Goal: Find specific page/section: Find specific page/section

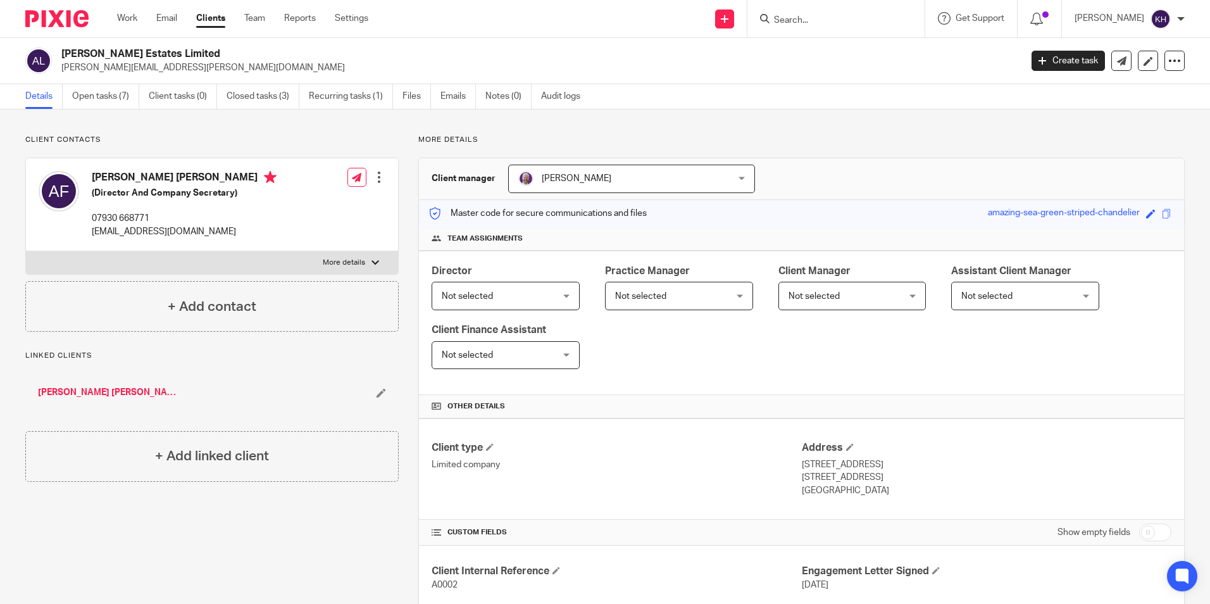
click at [847, 21] on input "Search" at bounding box center [830, 20] width 114 height 11
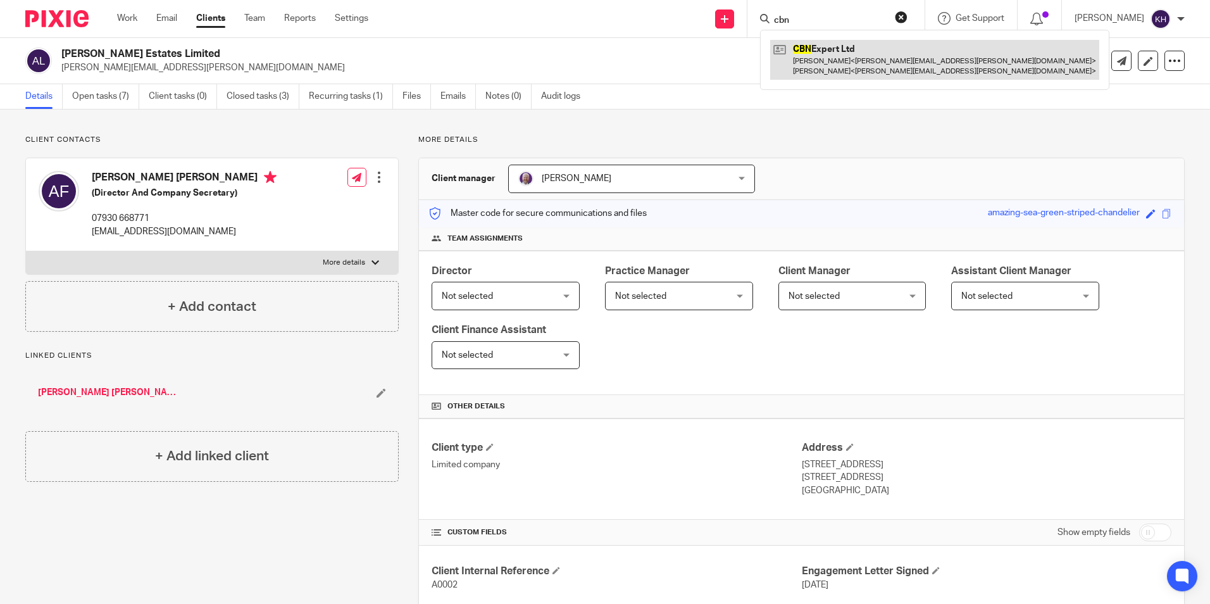
type input "cbn"
click at [842, 56] on link at bounding box center [934, 59] width 329 height 39
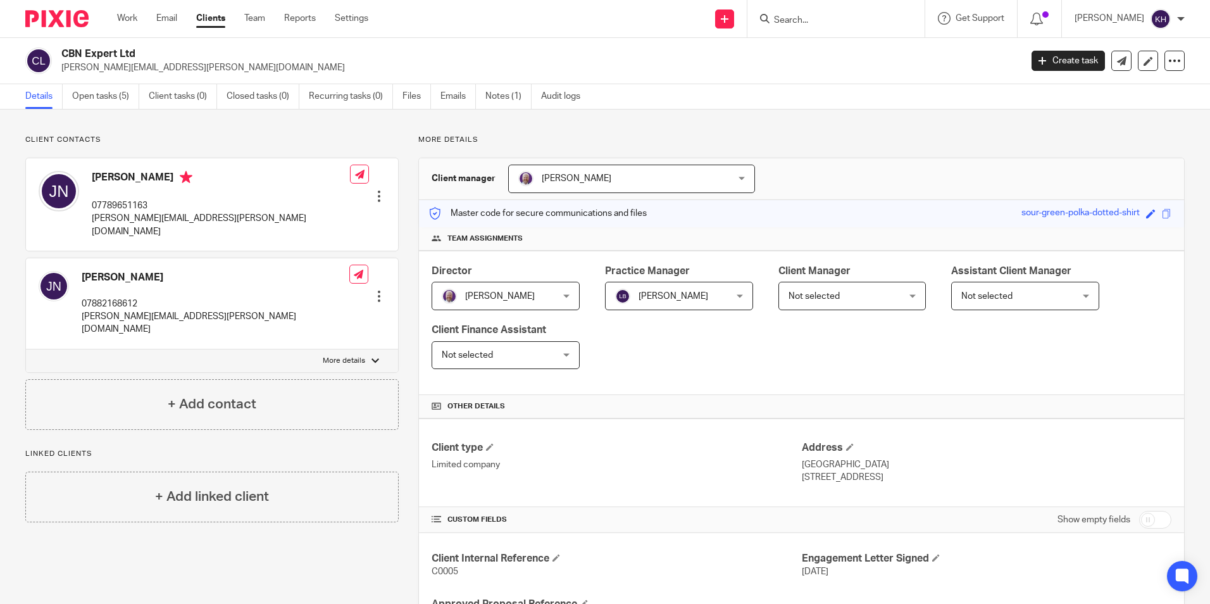
click at [956, 40] on div "CBN Expert Ltd james.napier@notch.eco Create task Update from Companies House E…" at bounding box center [605, 61] width 1210 height 46
click at [135, 174] on h4 "James Napier" at bounding box center [221, 179] width 258 height 16
click at [375, 190] on div at bounding box center [379, 196] width 13 height 13
click at [89, 173] on div "James Napier 07789651163 james.napier@notch.eco" at bounding box center [194, 205] width 311 height 80
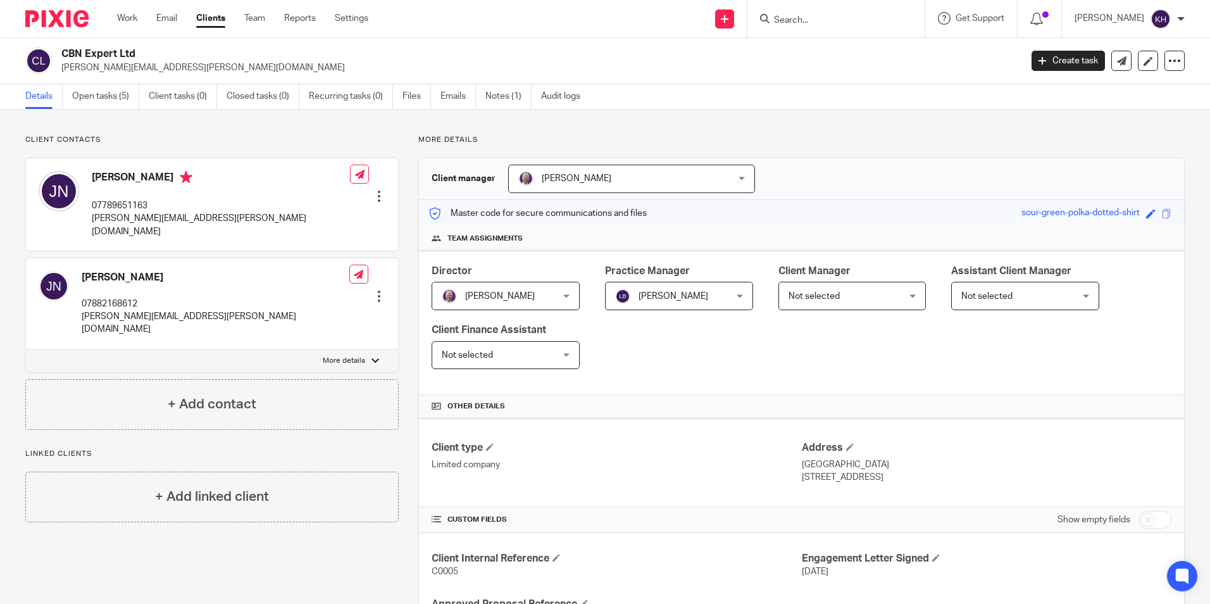
click at [135, 204] on p "07789651163" at bounding box center [221, 205] width 258 height 13
copy p "07789651163"
click at [151, 216] on p "[PERSON_NAME][EMAIL_ADDRESS][PERSON_NAME][DOMAIN_NAME]" at bounding box center [221, 225] width 258 height 26
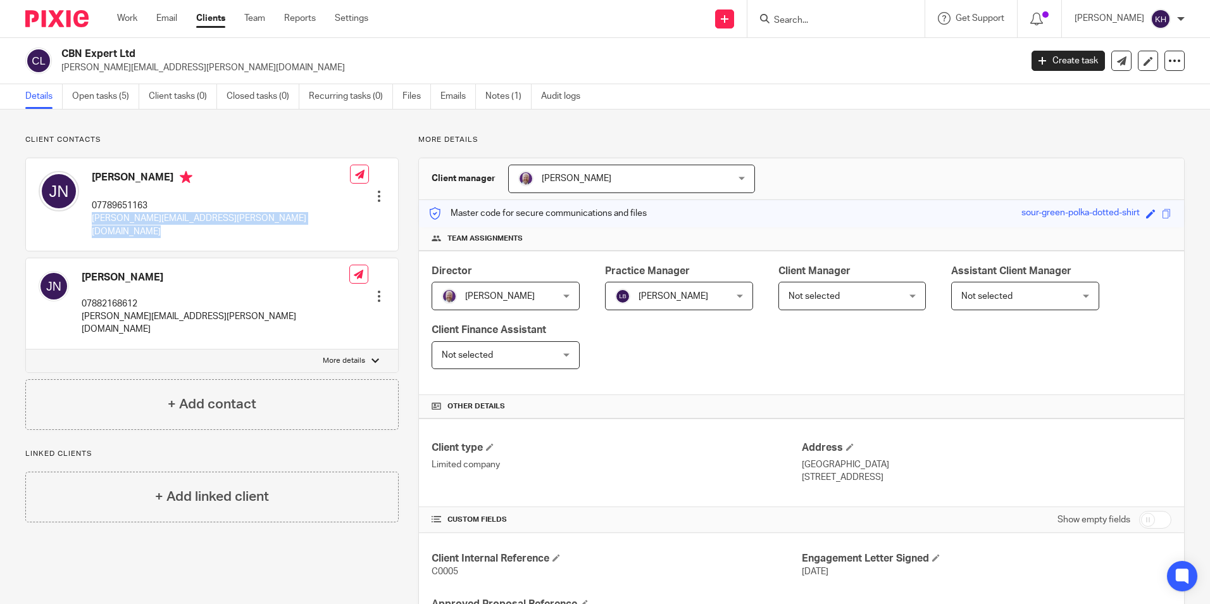
click at [151, 216] on p "[PERSON_NAME][EMAIL_ADDRESS][PERSON_NAME][DOMAIN_NAME]" at bounding box center [221, 225] width 258 height 26
copy div "[PERSON_NAME][EMAIL_ADDRESS][PERSON_NAME][DOMAIN_NAME]"
click at [373, 190] on div at bounding box center [379, 196] width 13 height 13
click at [277, 208] on link "Edit contact" at bounding box center [319, 205] width 121 height 18
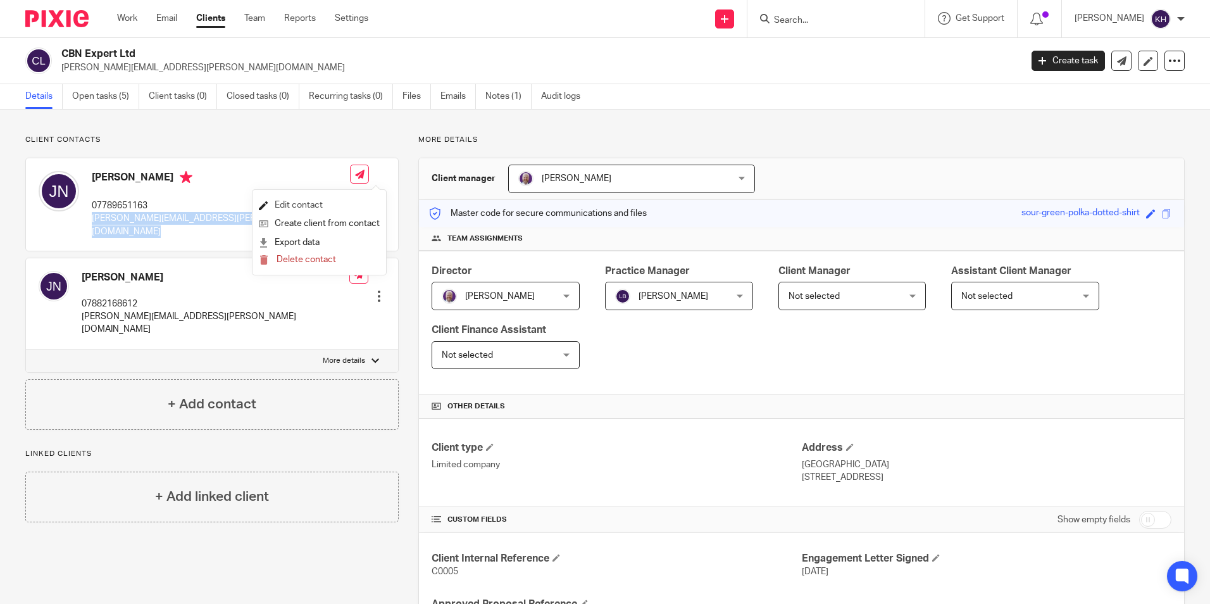
click at [277, 208] on link "Edit contact" at bounding box center [319, 205] width 121 height 18
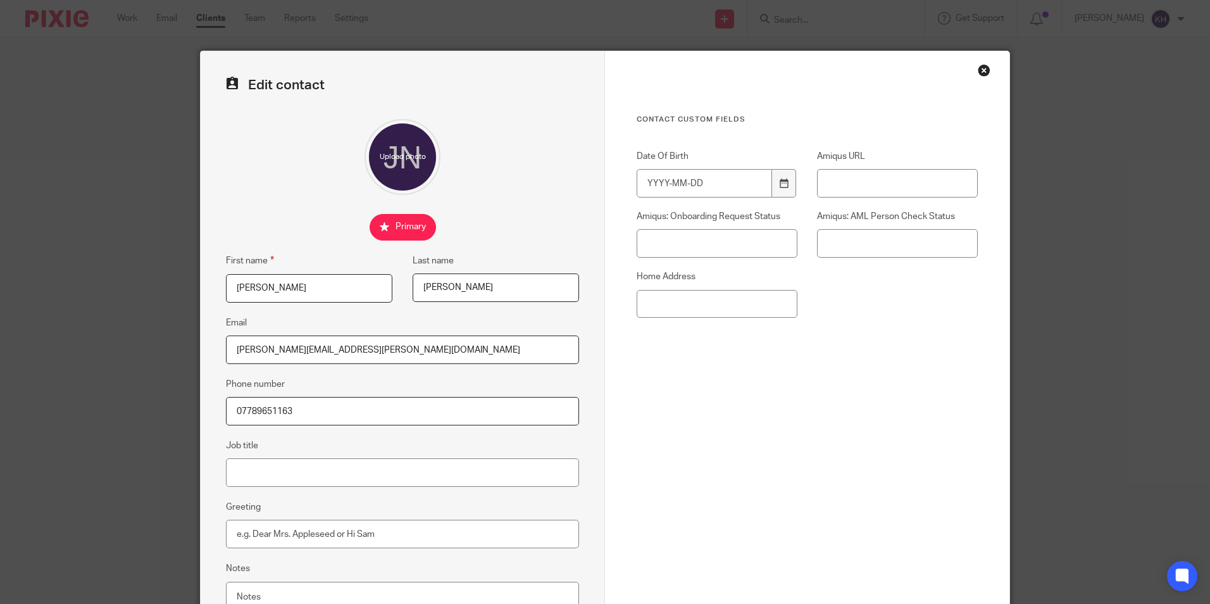
click at [983, 73] on div "Close this dialog window" at bounding box center [984, 70] width 13 height 13
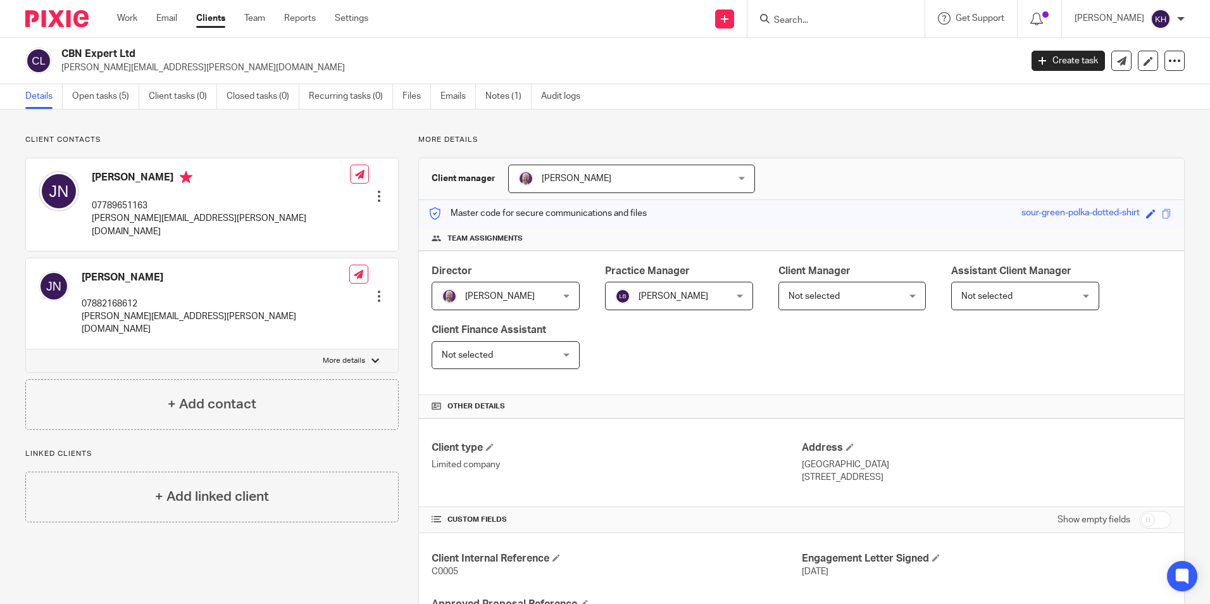
click at [122, 271] on h4 "[PERSON_NAME]" at bounding box center [216, 277] width 268 height 13
click at [140, 271] on h4 "[PERSON_NAME]" at bounding box center [216, 277] width 268 height 13
click at [815, 16] on input "Search" at bounding box center [830, 20] width 114 height 11
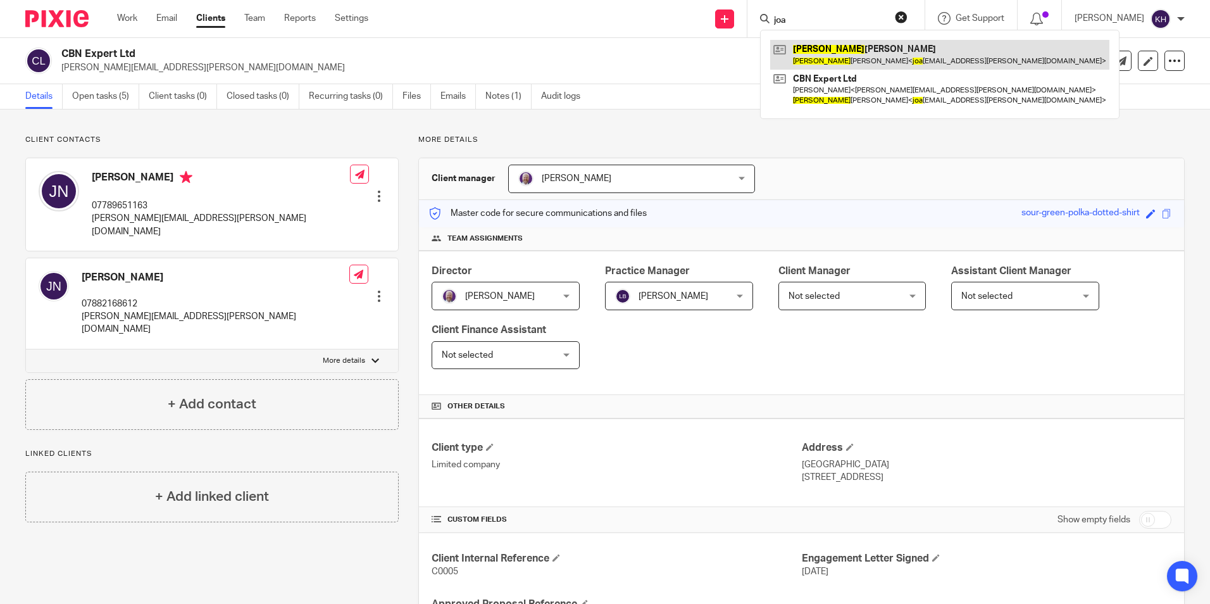
type input "joa"
click at [838, 55] on link at bounding box center [939, 54] width 339 height 29
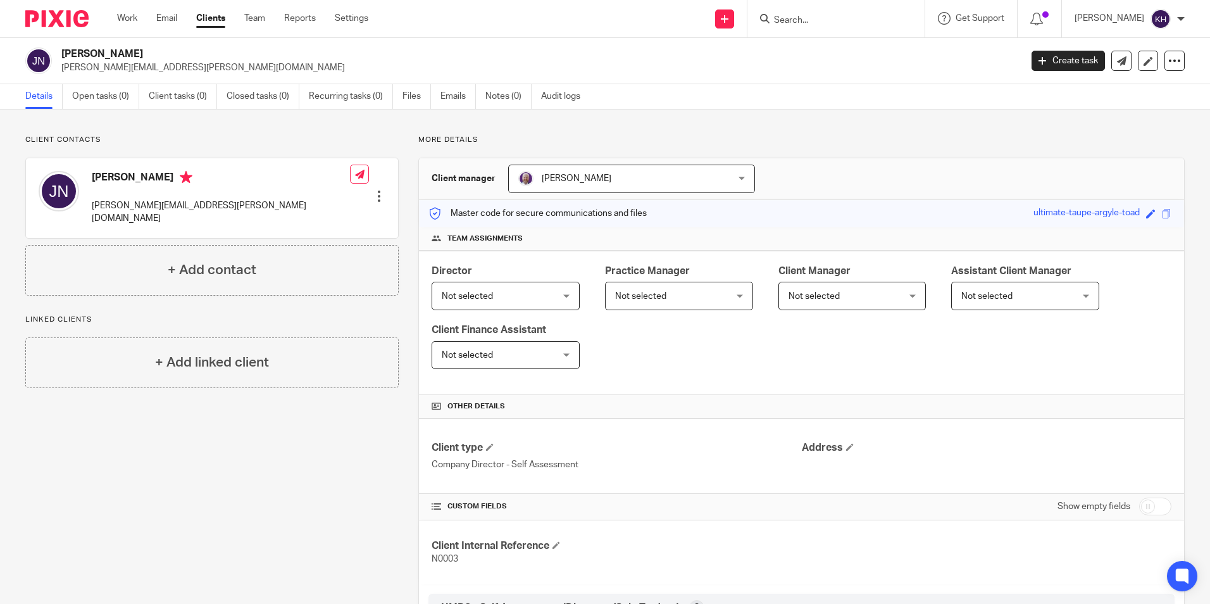
click at [437, 563] on span "N0003" at bounding box center [445, 558] width 27 height 9
copy div "N0003 Companies House 8 AML Entity Risk Assessment 5 3. Amiqus Person Status Ap…"
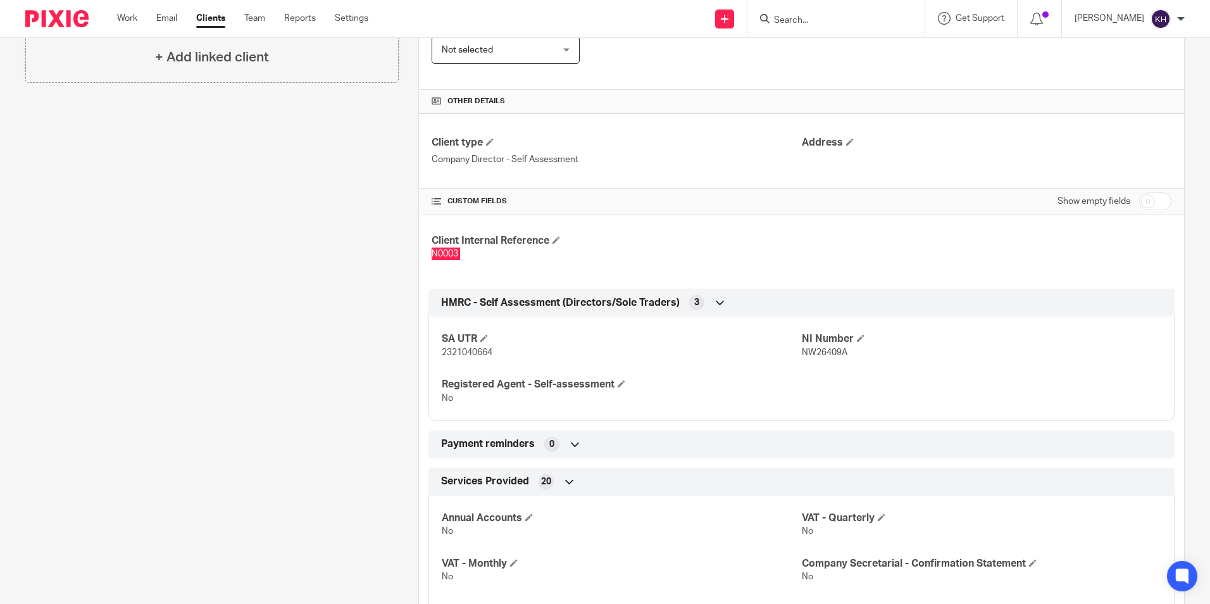
scroll to position [380, 0]
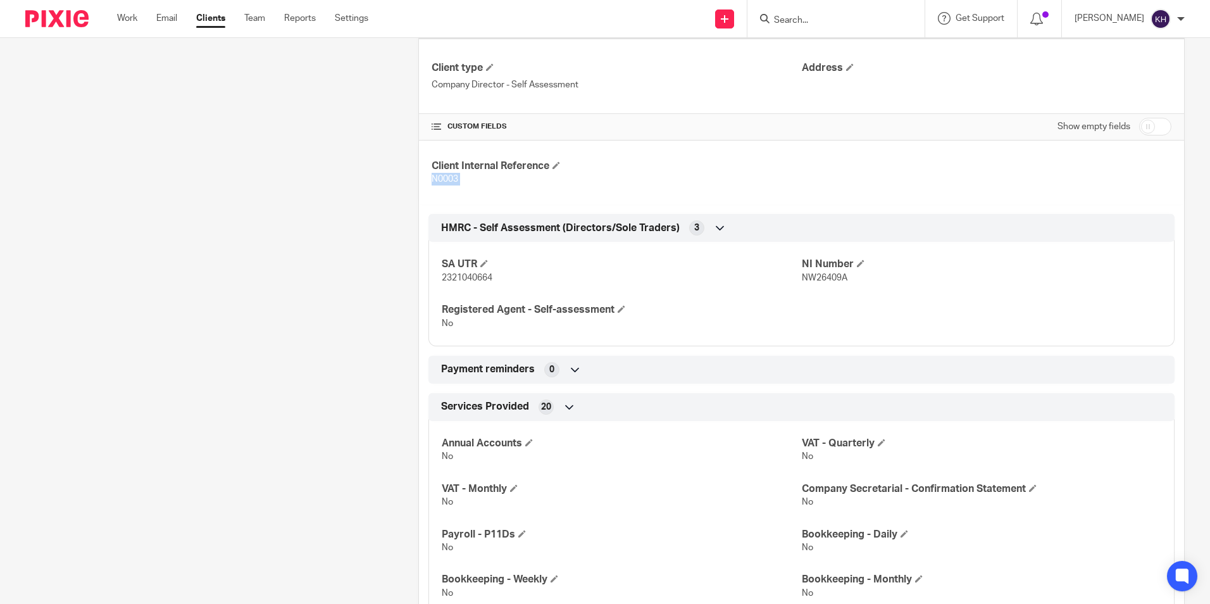
click at [474, 272] on p "2321040664" at bounding box center [621, 278] width 359 height 13
copy span "2321040664"
click at [833, 275] on span "NW26409A" at bounding box center [825, 277] width 46 height 9
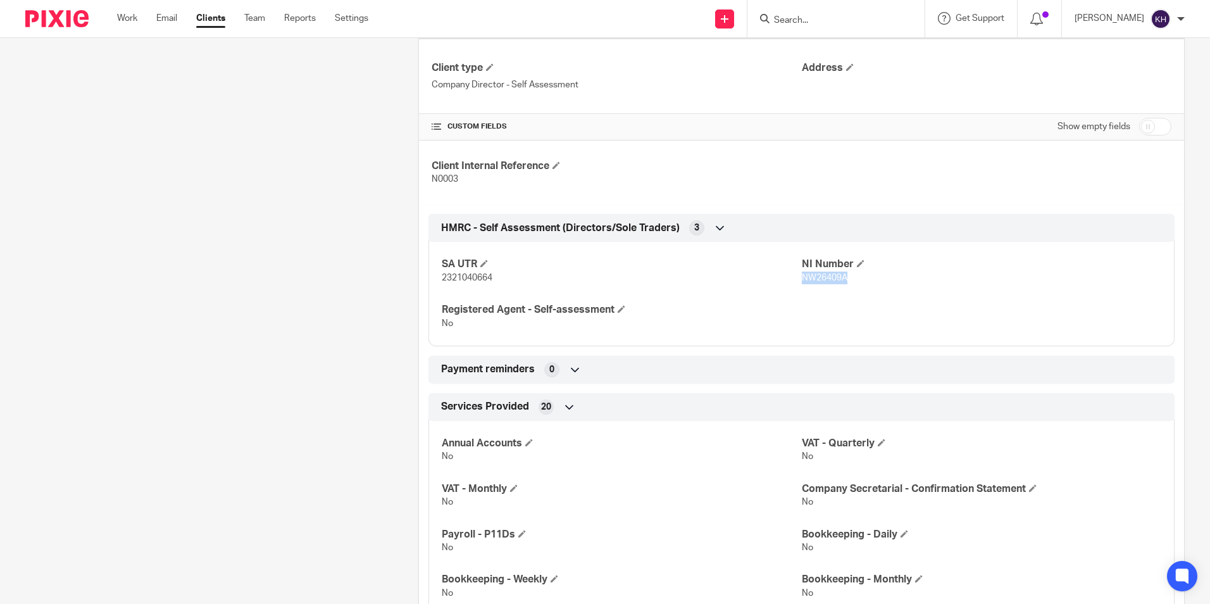
copy span "NW26409A"
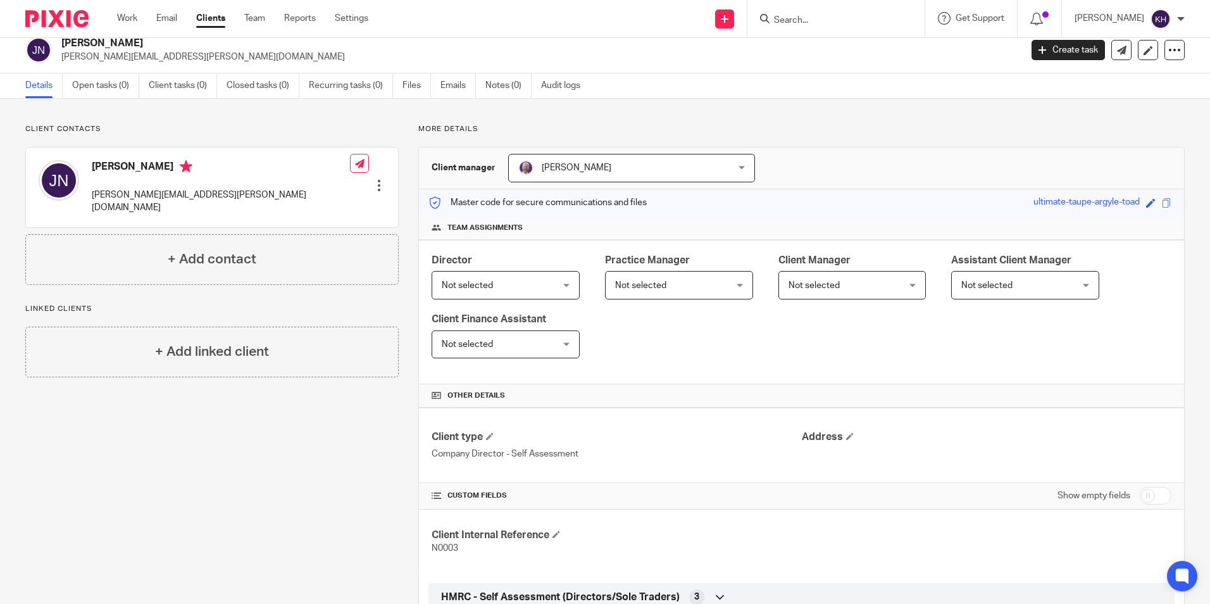
scroll to position [0, 0]
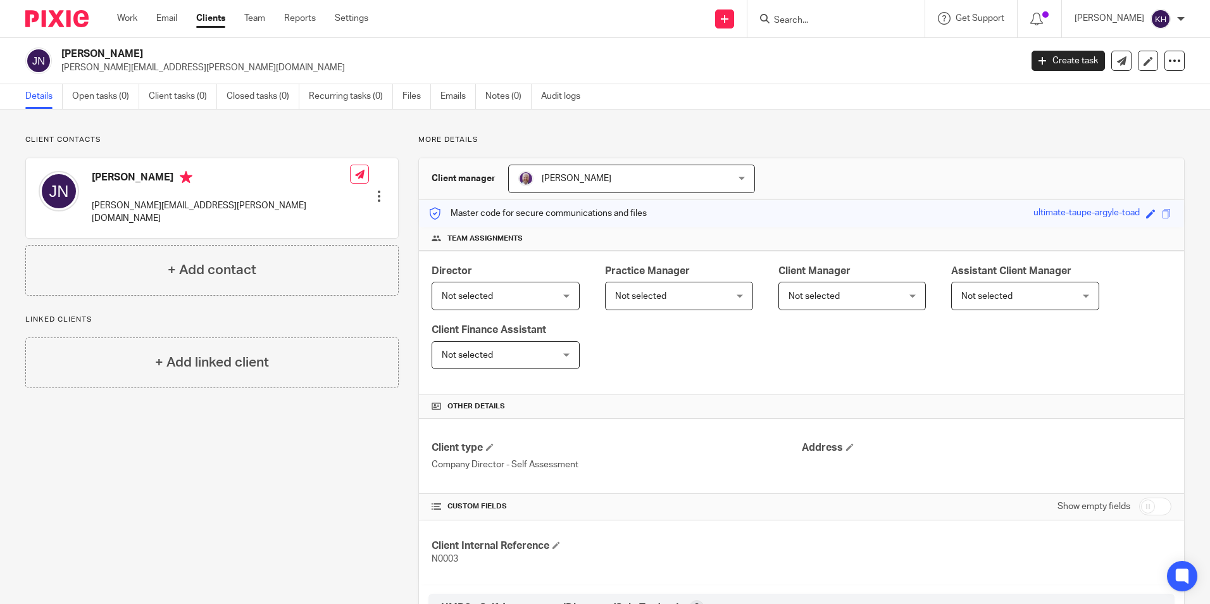
click at [881, 11] on form at bounding box center [840, 19] width 135 height 16
click at [849, 21] on input "Search" at bounding box center [830, 20] width 114 height 11
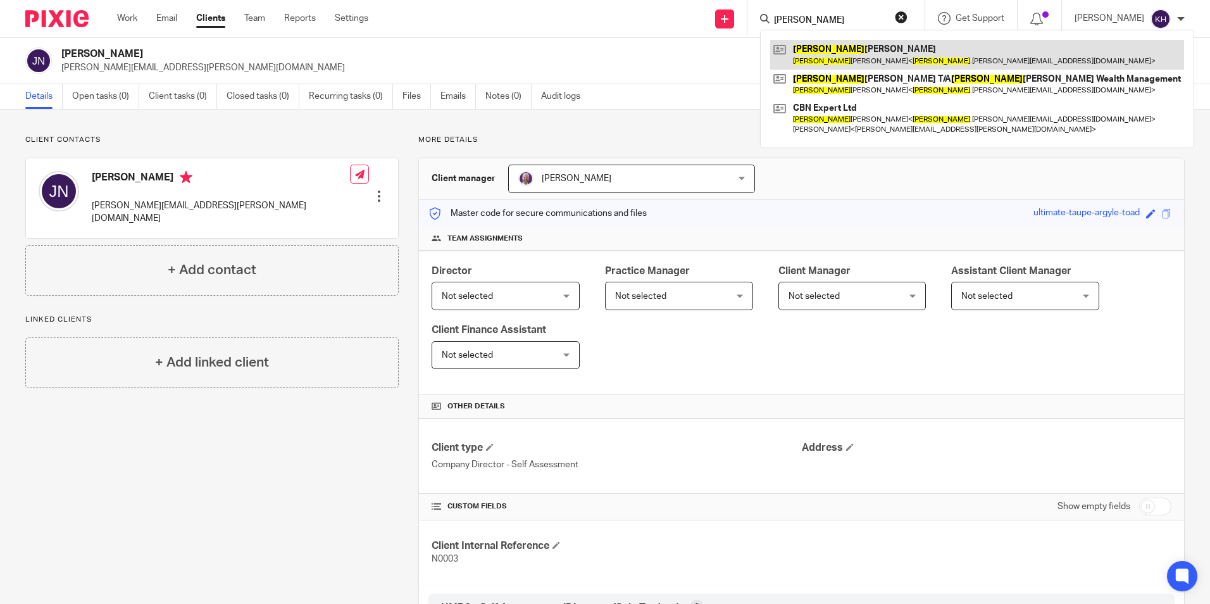
type input "james"
click at [833, 59] on link at bounding box center [977, 54] width 414 height 29
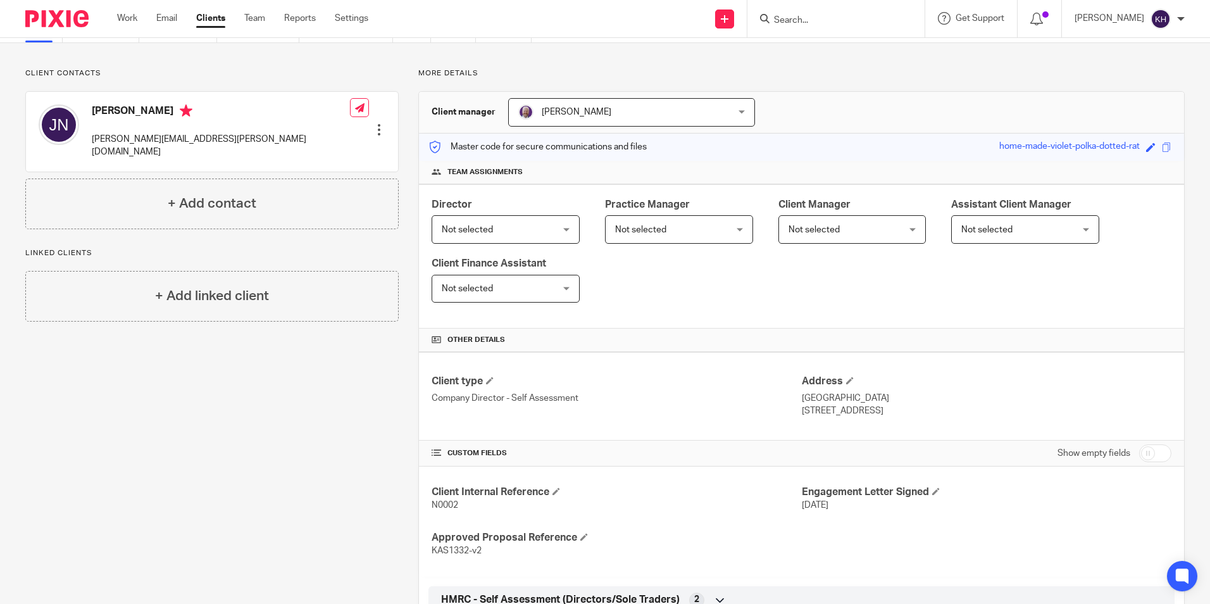
scroll to position [16, 0]
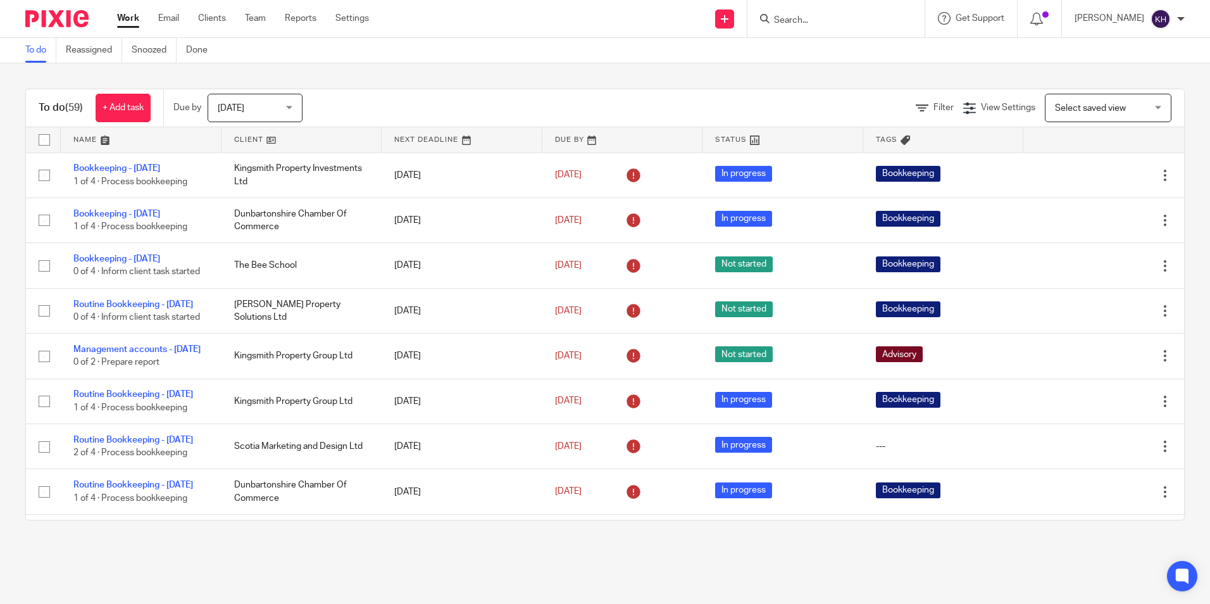
click at [820, 25] on input "Search" at bounding box center [830, 20] width 114 height 11
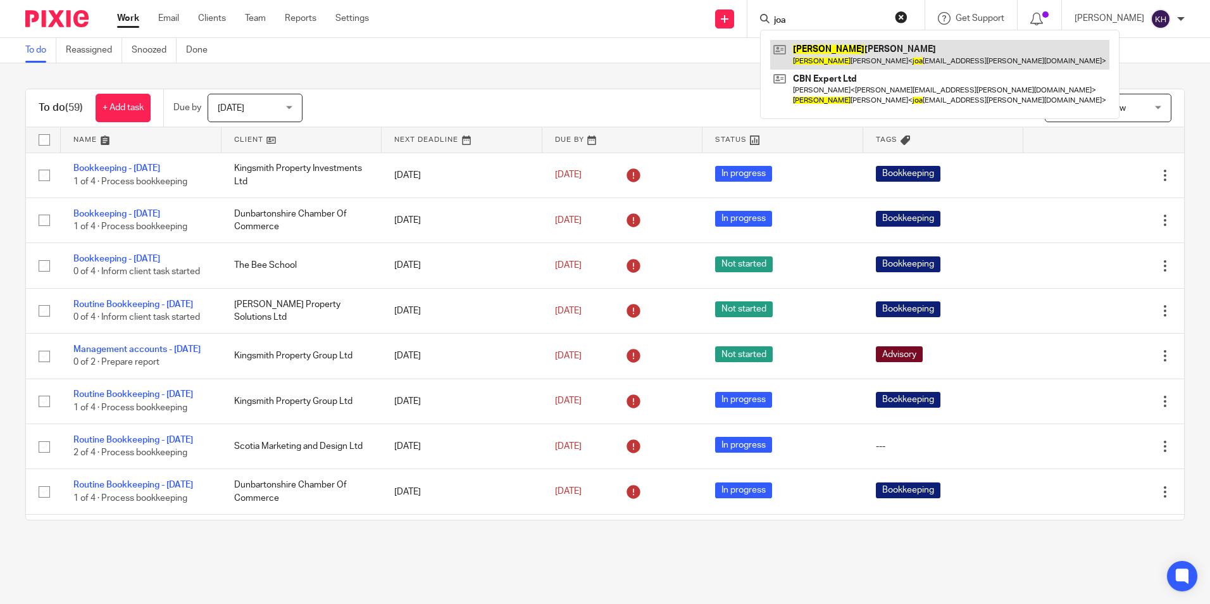
type input "joa"
click at [820, 65] on link at bounding box center [939, 54] width 339 height 29
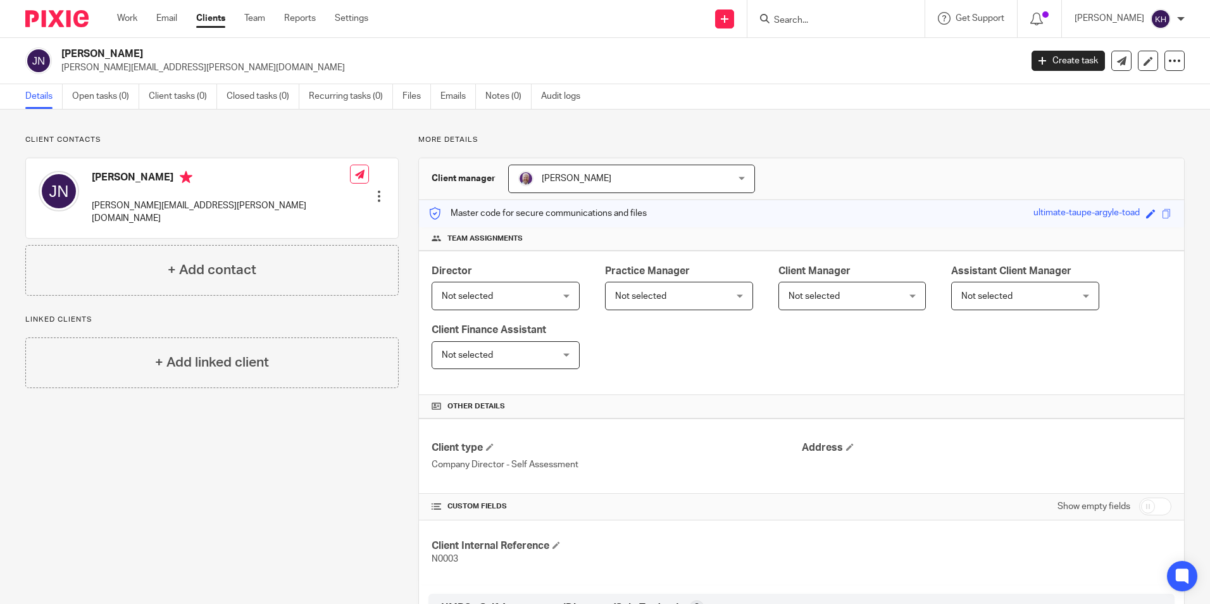
click at [829, 20] on input "Search" at bounding box center [830, 20] width 114 height 11
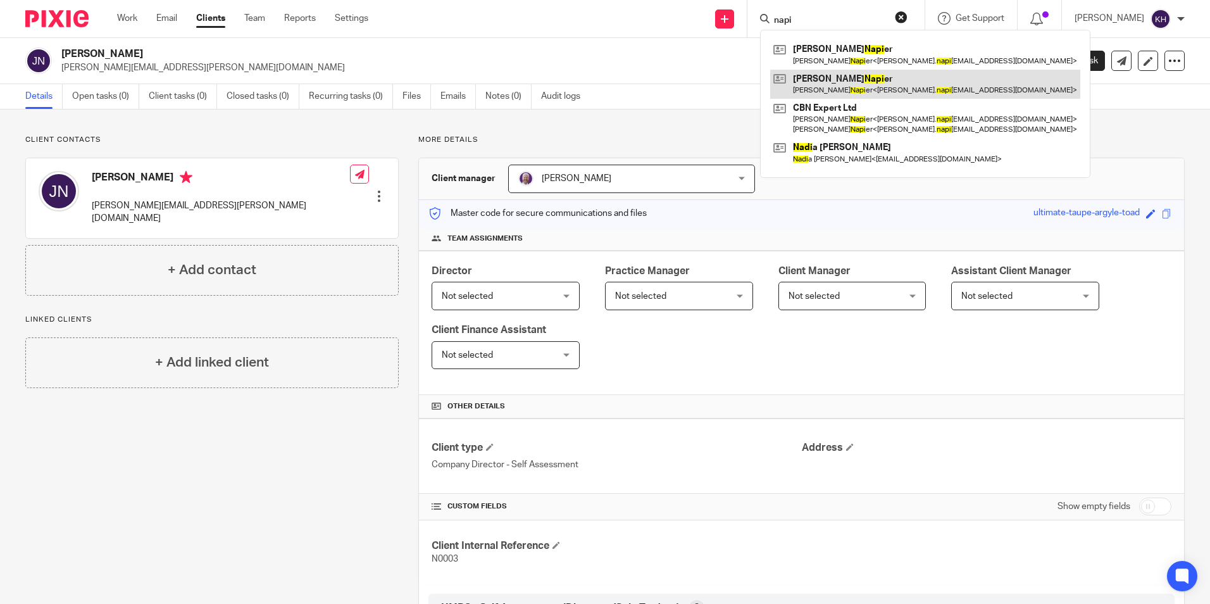
type input "napi"
click at [817, 83] on link at bounding box center [925, 84] width 310 height 29
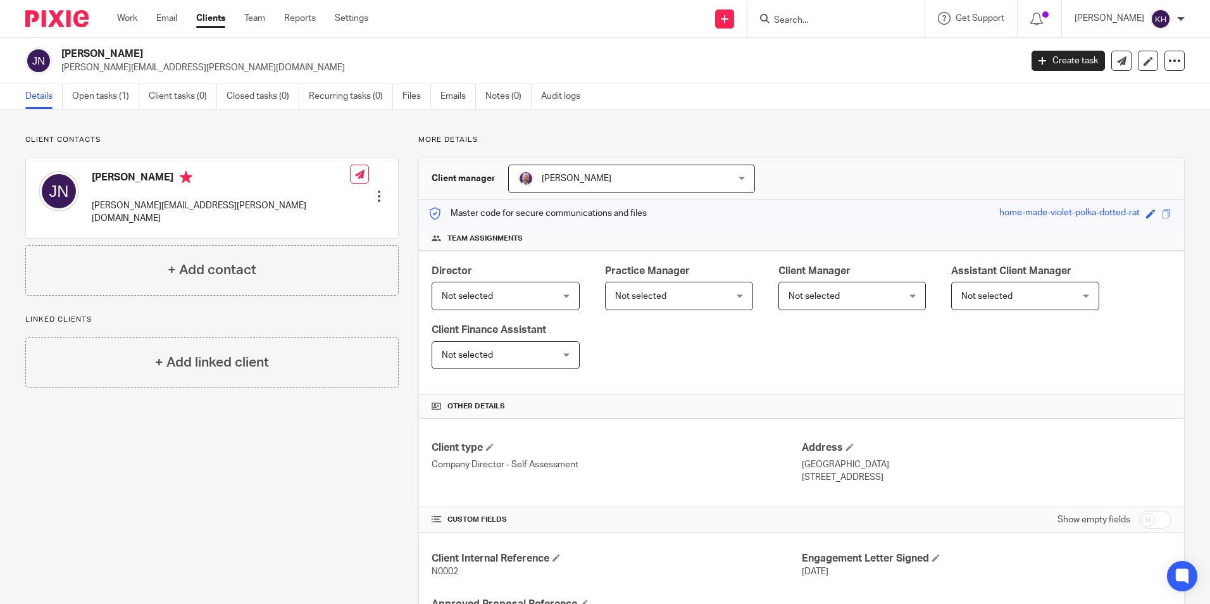
click at [773, 20] on input "Search" at bounding box center [830, 20] width 114 height 11
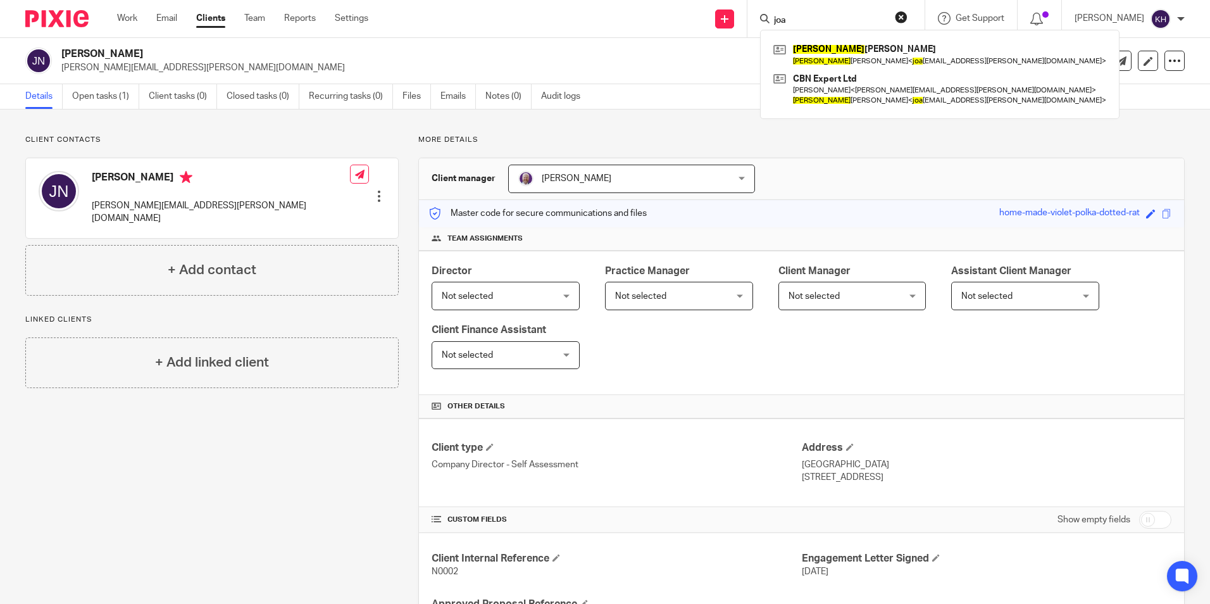
type input "joa"
